Goal: Book appointment/travel/reservation

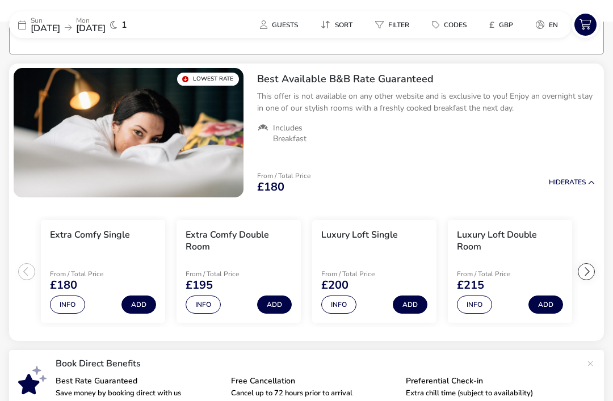
scroll to position [102, 0]
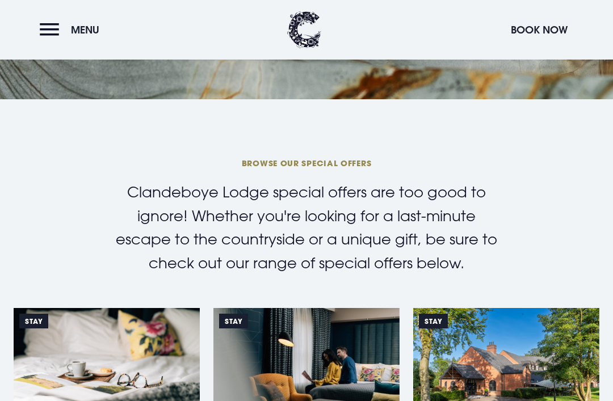
scroll to position [236, 0]
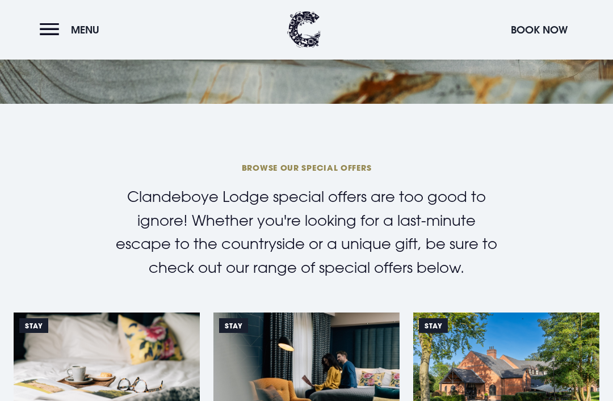
click at [267, 400] on img at bounding box center [306, 375] width 186 height 124
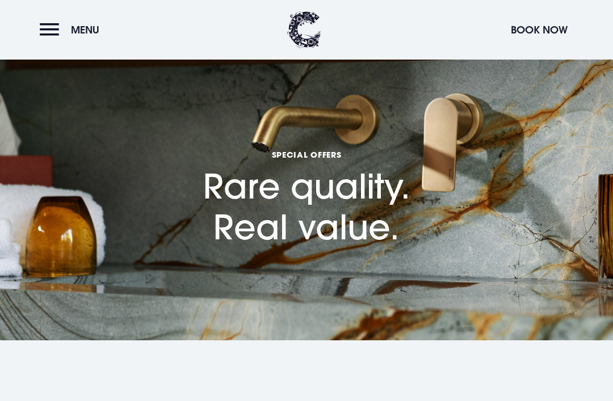
scroll to position [273, 0]
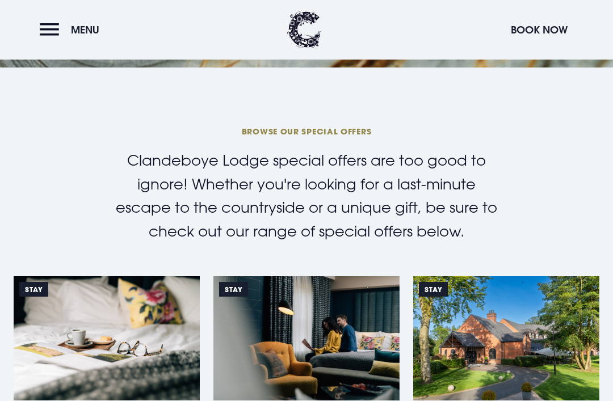
click at [61, 25] on button "Menu" at bounding box center [72, 30] width 65 height 24
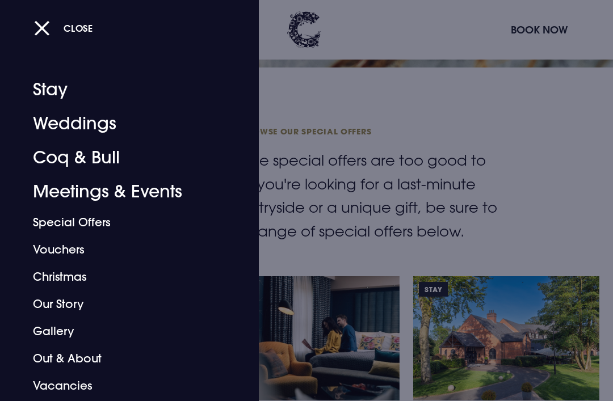
click at [116, 162] on link "Coq & Bull" at bounding box center [122, 158] width 178 height 34
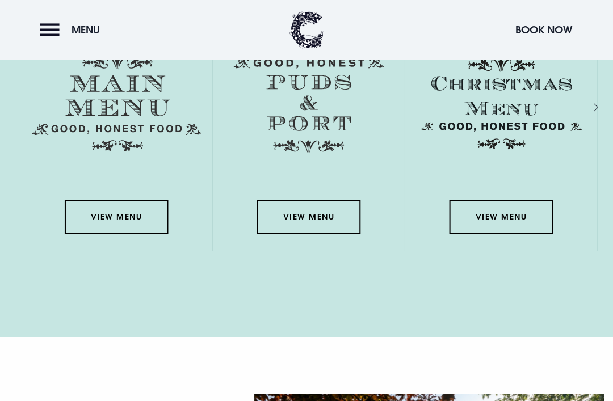
scroll to position [1637, 0]
click at [124, 231] on link "View Menu" at bounding box center [115, 214] width 102 height 34
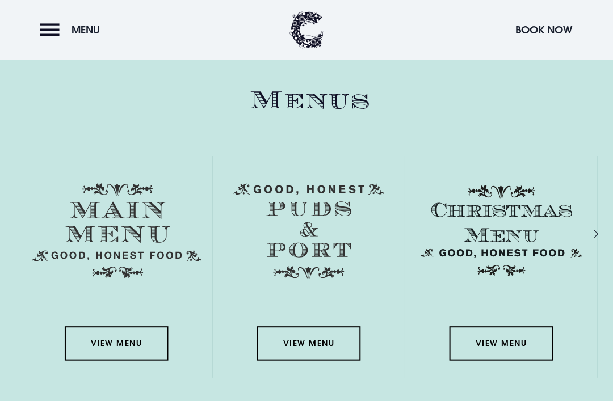
scroll to position [1512, 0]
click at [496, 357] on link "View Menu" at bounding box center [496, 340] width 102 height 34
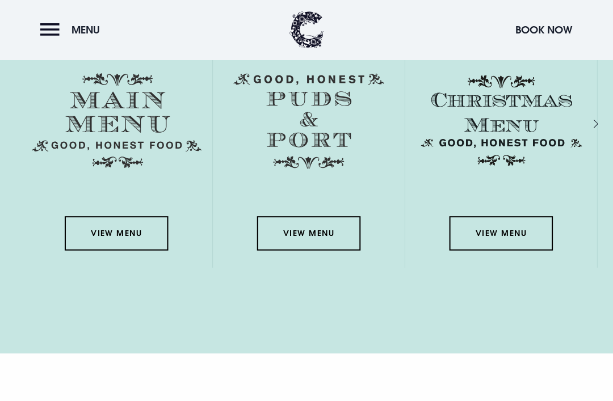
scroll to position [1608, 0]
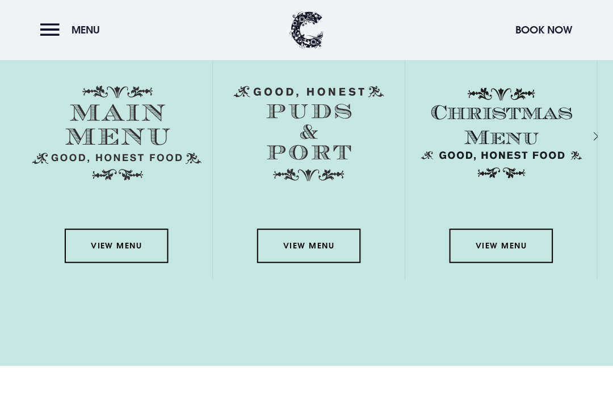
click at [524, 261] on link "View Menu" at bounding box center [496, 244] width 102 height 34
